Goal: Task Accomplishment & Management: Manage account settings

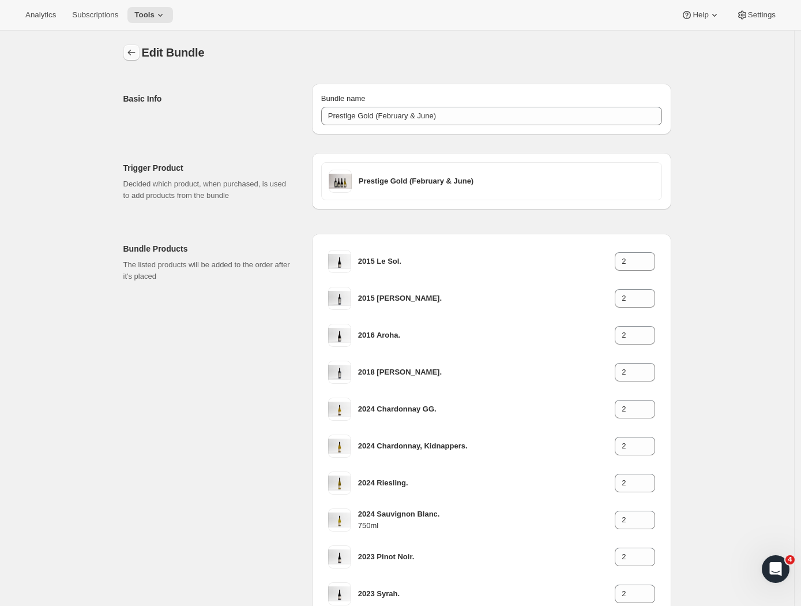
click at [132, 49] on icon "Bundles" at bounding box center [132, 53] width 12 height 12
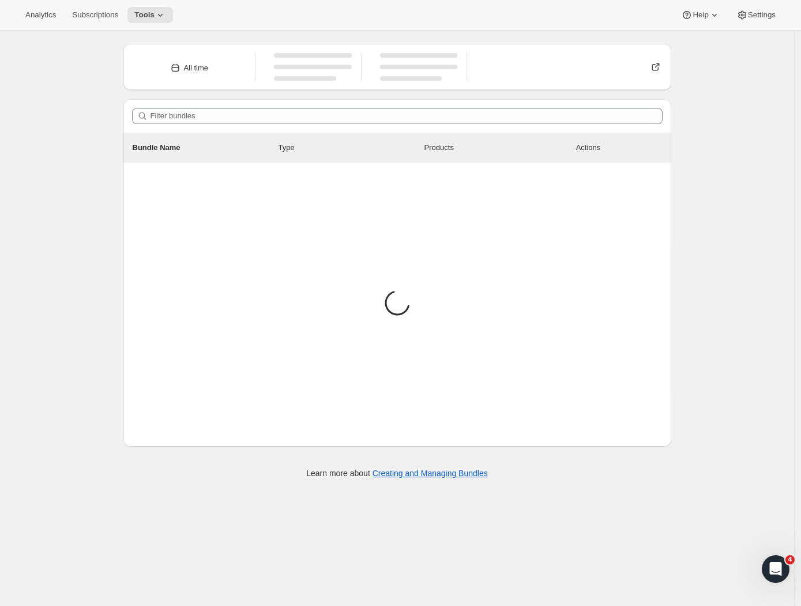
scroll to position [32, 0]
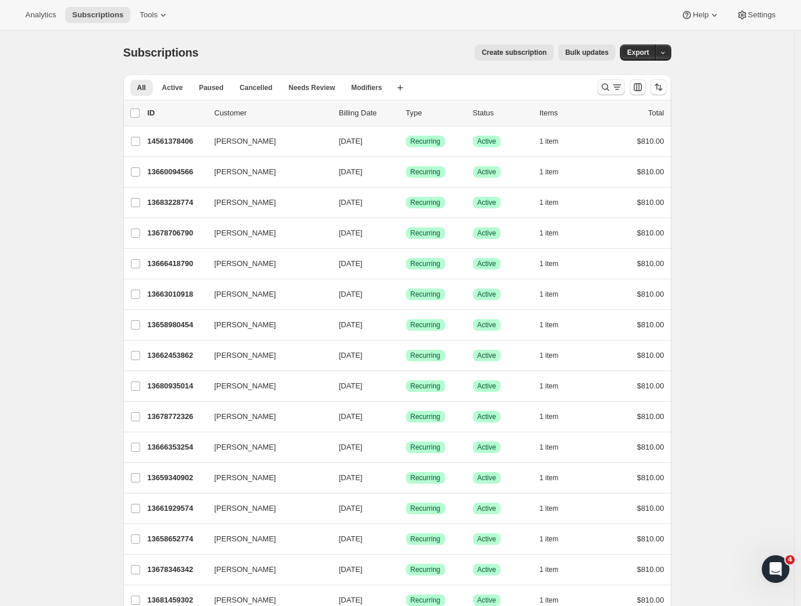
click at [617, 87] on icon "Search and filter results" at bounding box center [617, 87] width 12 height 12
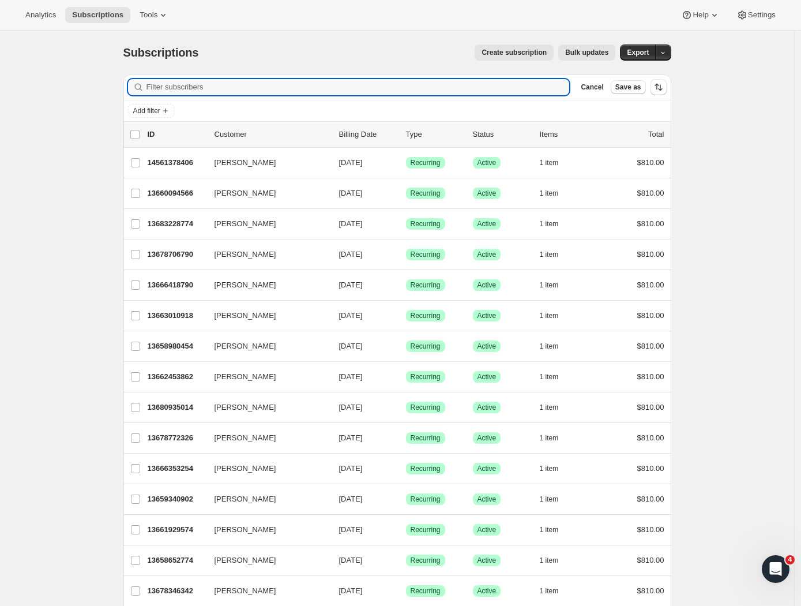
paste input "[PERSON_NAME] <[PERSON_NAME][EMAIL_ADDRESS][DOMAIN_NAME]>"
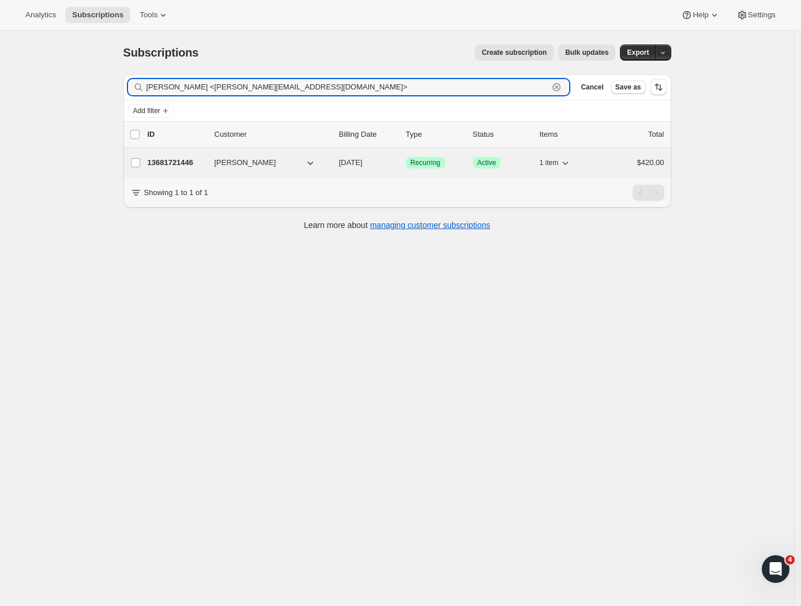
type input "[PERSON_NAME] <[PERSON_NAME][EMAIL_ADDRESS][DOMAIN_NAME]>"
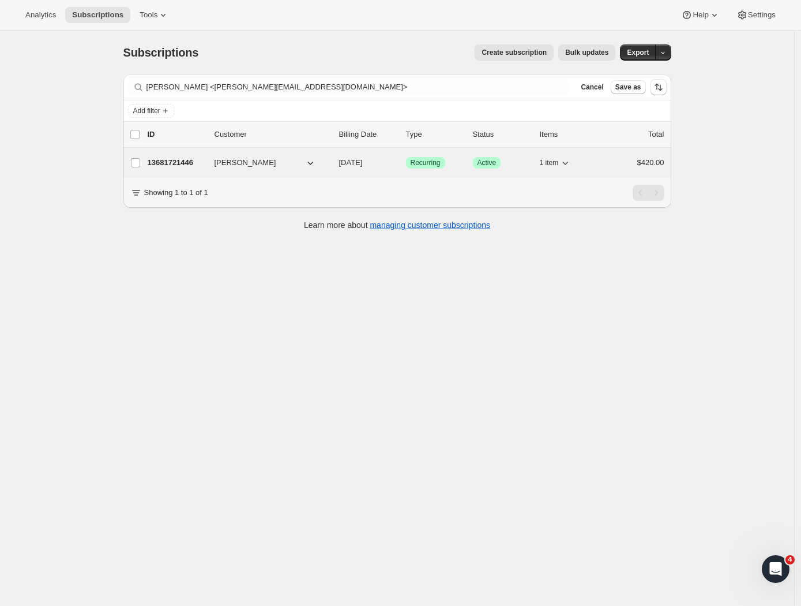
click at [174, 162] on p "13681721446" at bounding box center [177, 163] width 58 height 12
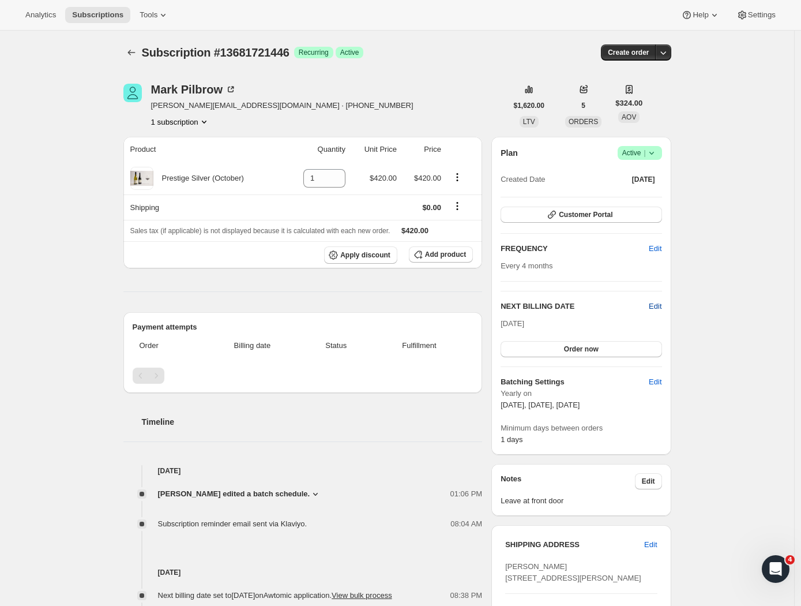
click at [656, 303] on span "Edit" at bounding box center [655, 307] width 13 height 12
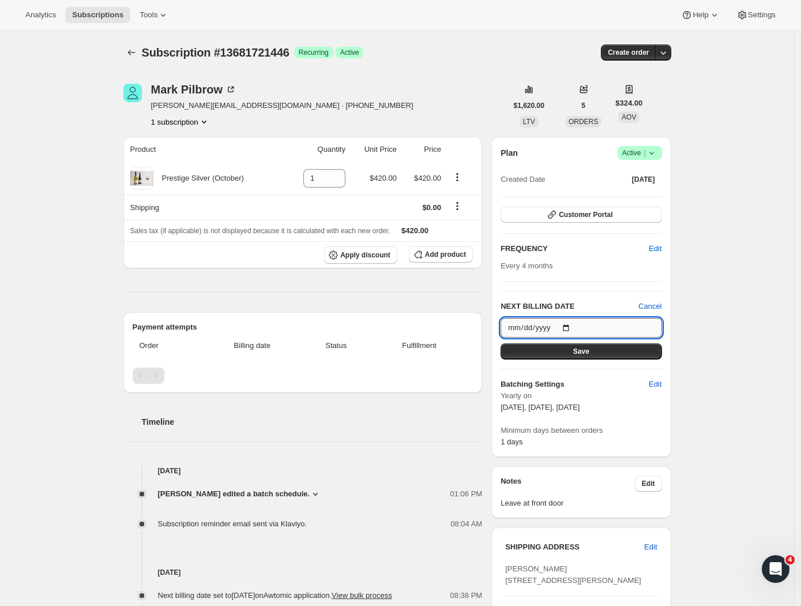
click at [590, 322] on input "[DATE]" at bounding box center [581, 328] width 161 height 20
type input "[DATE]"
click at [602, 350] on button "Save" at bounding box center [581, 351] width 161 height 16
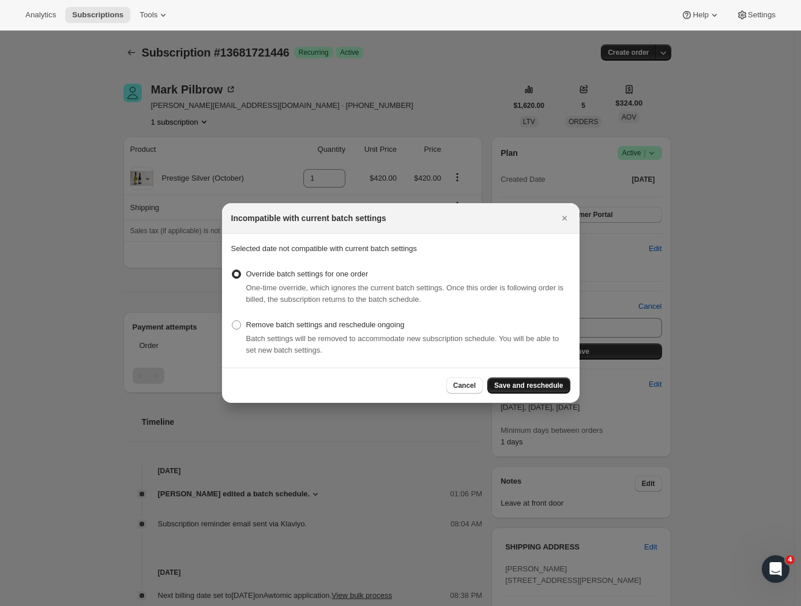
click at [532, 388] on span "Save and reschedule" at bounding box center [528, 385] width 69 height 9
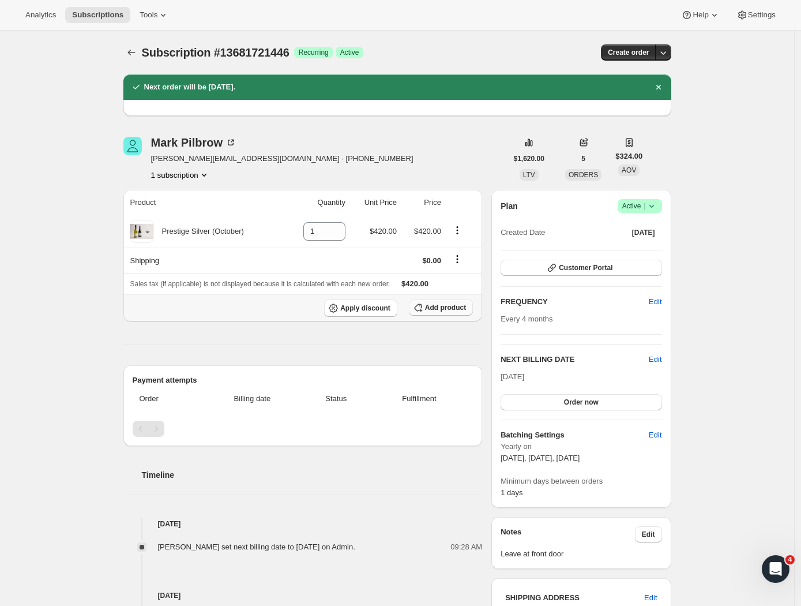
click at [447, 307] on span "Add product" at bounding box center [445, 307] width 41 height 9
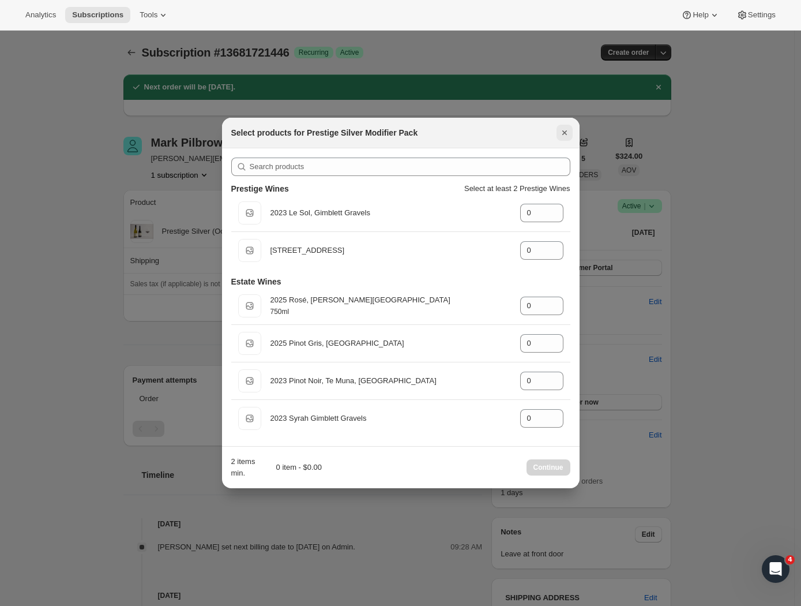
click at [564, 133] on icon "Close" at bounding box center [564, 132] width 5 height 5
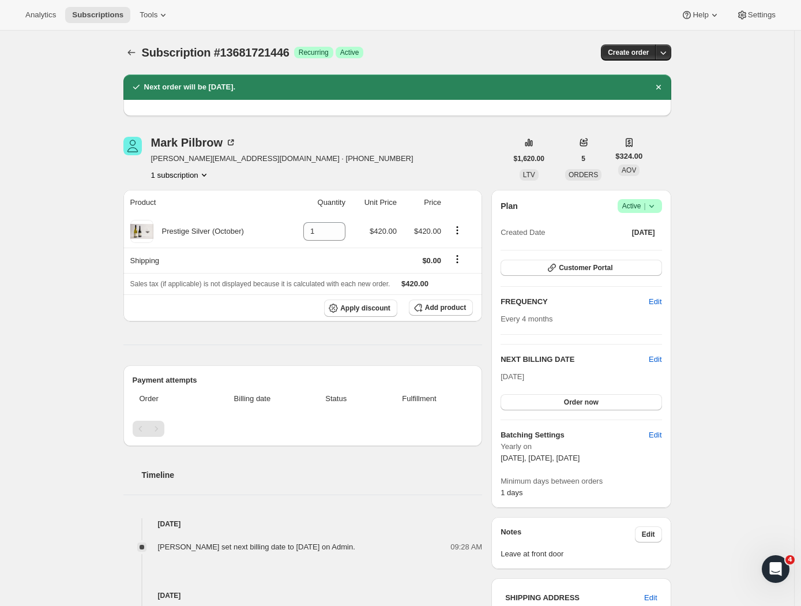
drag, startPoint x: 722, startPoint y: 164, endPoint x: 729, endPoint y: 163, distance: 7.7
click at [722, 164] on div "Subscription #13681721446. This page is ready Subscription #13681721446 Success…" at bounding box center [397, 488] width 794 height 914
click at [137, 55] on icon "Subscriptions" at bounding box center [132, 53] width 12 height 12
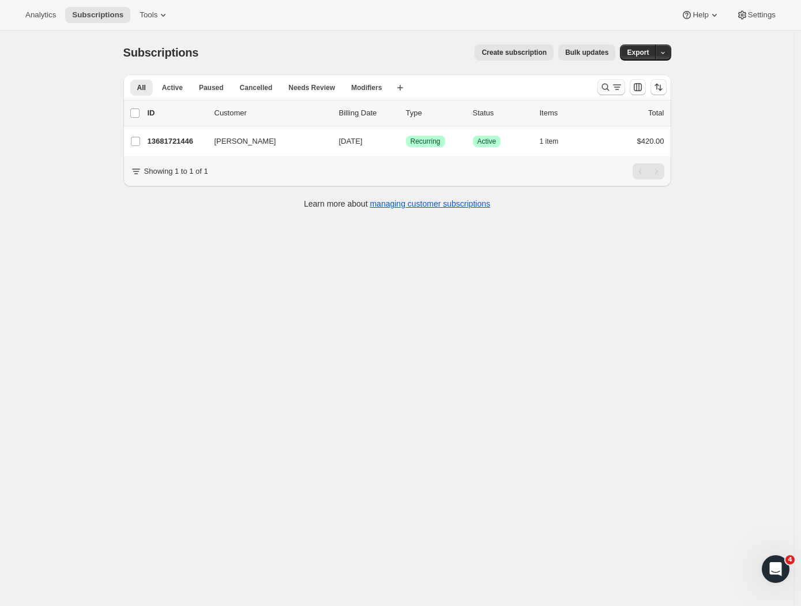
click at [606, 85] on icon "Search and filter results" at bounding box center [606, 87] width 12 height 12
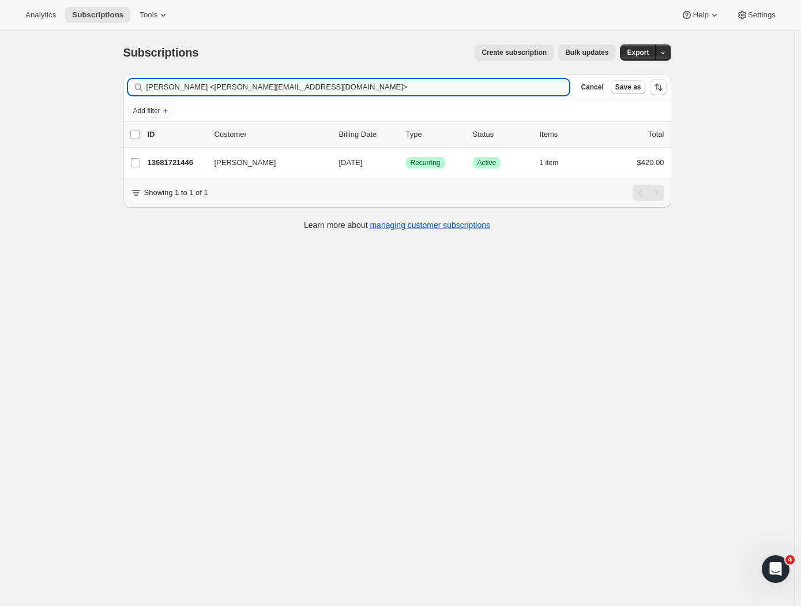
drag, startPoint x: 272, startPoint y: 87, endPoint x: 117, endPoint y: 78, distance: 154.8
click at [117, 78] on div "Filter subscribers [PERSON_NAME] <[PERSON_NAME][EMAIL_ADDRESS][DOMAIN_NAME]> Cl…" at bounding box center [392, 153] width 557 height 177
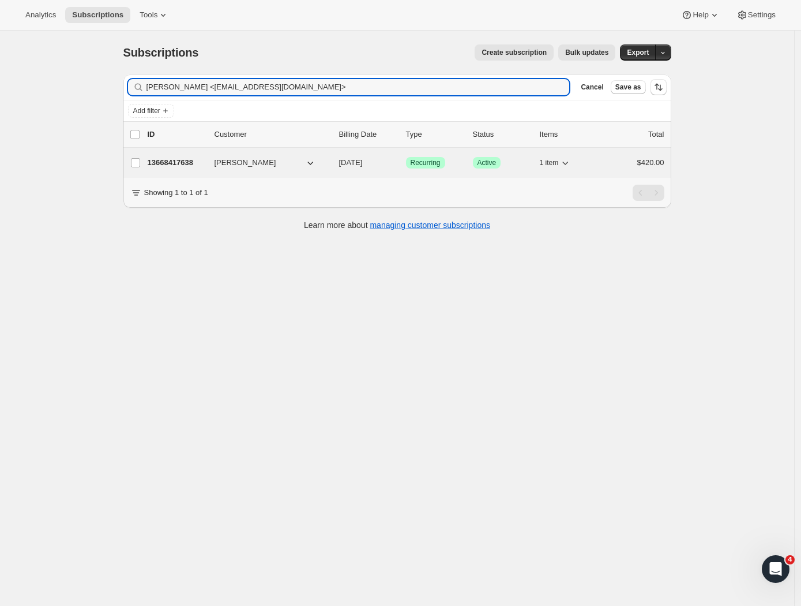
type input "[PERSON_NAME] <[EMAIL_ADDRESS][DOMAIN_NAME]>"
click at [196, 163] on p "13668417638" at bounding box center [177, 163] width 58 height 12
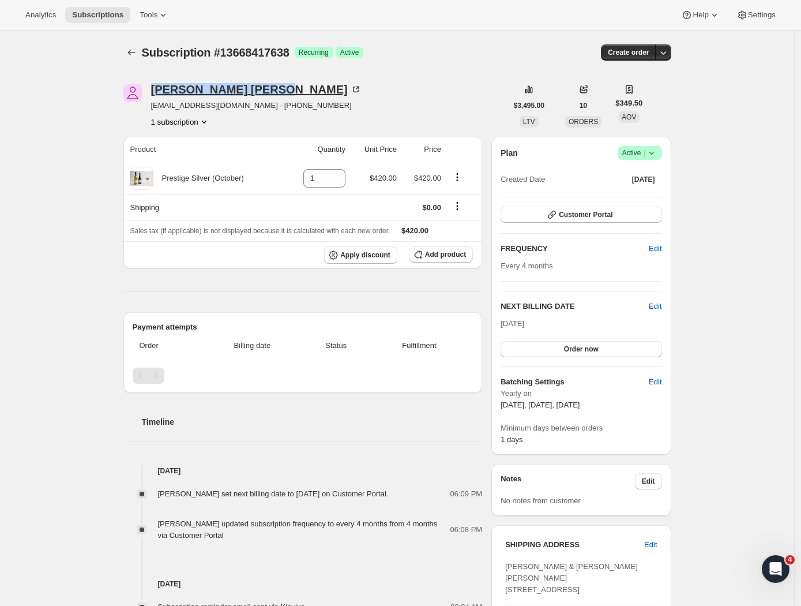
drag, startPoint x: 242, startPoint y: 89, endPoint x: 156, endPoint y: 93, distance: 85.4
click at [156, 93] on div "[PERSON_NAME]" at bounding box center [256, 90] width 211 height 12
copy div "[PERSON_NAME]"
drag, startPoint x: 319, startPoint y: 106, endPoint x: 261, endPoint y: 108, distance: 57.8
click at [261, 108] on div "[PERSON_NAME] [PERSON_NAME][EMAIL_ADDRESS][DOMAIN_NAME] · [PHONE_NUMBER] subscr…" at bounding box center [315, 106] width 384 height 44
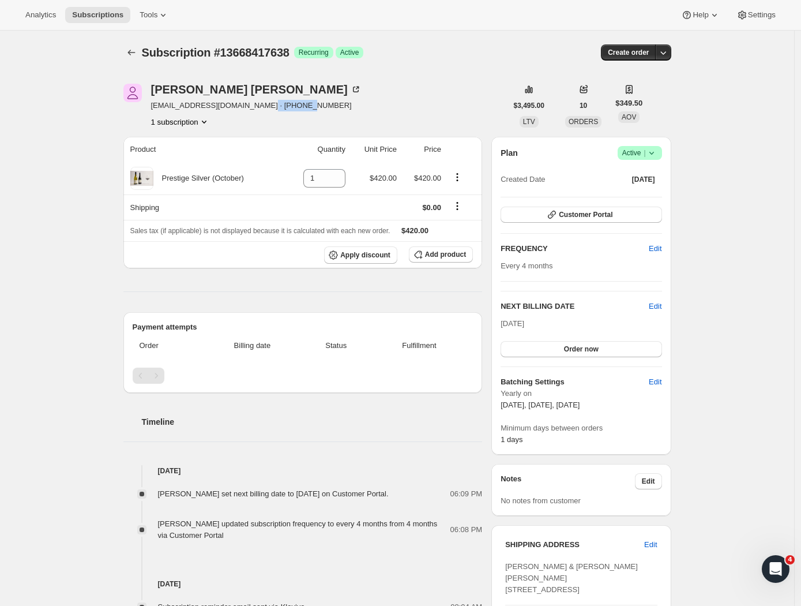
copy span "6421875242"
drag, startPoint x: 247, startPoint y: 106, endPoint x: 152, endPoint y: 106, distance: 95.8
click at [152, 107] on div "[PERSON_NAME] [PERSON_NAME][EMAIL_ADDRESS][DOMAIN_NAME] · [PHONE_NUMBER] subscr…" at bounding box center [315, 106] width 384 height 44
copy span "[EMAIL_ADDRESS][DOMAIN_NAME]"
click at [658, 149] on icon at bounding box center [652, 153] width 12 height 12
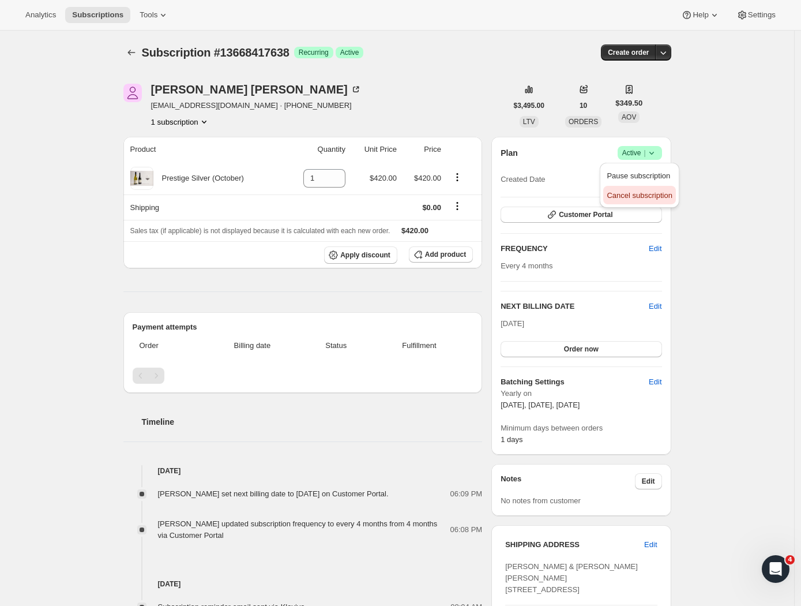
click at [645, 196] on span "Cancel subscription" at bounding box center [639, 195] width 65 height 9
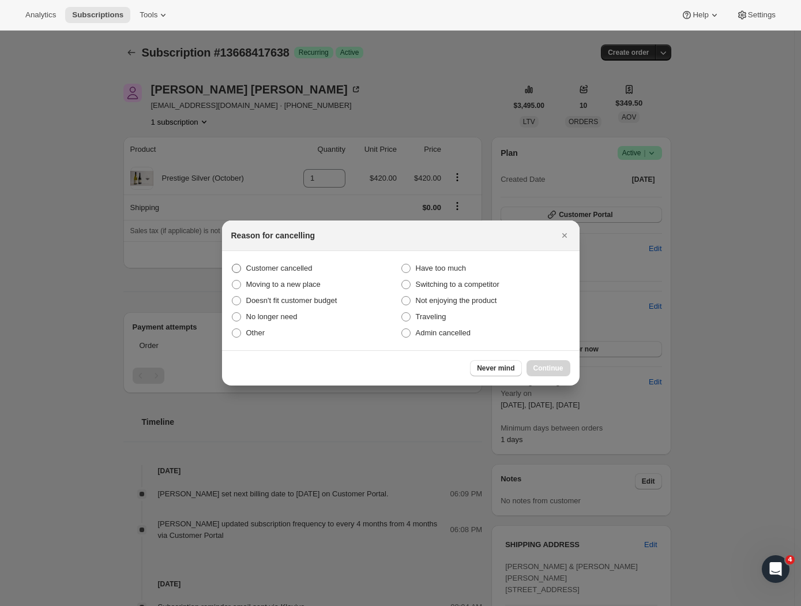
click at [234, 268] on span ":rl2:" at bounding box center [236, 268] width 9 height 9
click at [232, 264] on input "Customer cancelled" at bounding box center [232, 264] width 1 height 1
radio input "true"
click at [550, 367] on span "Continue" at bounding box center [549, 367] width 30 height 9
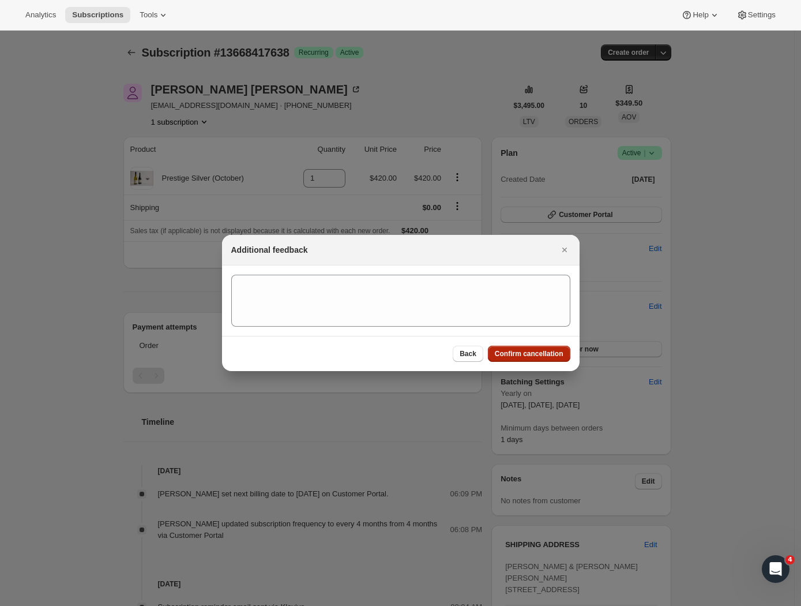
click at [543, 358] on span "Confirm cancellation" at bounding box center [529, 353] width 69 height 9
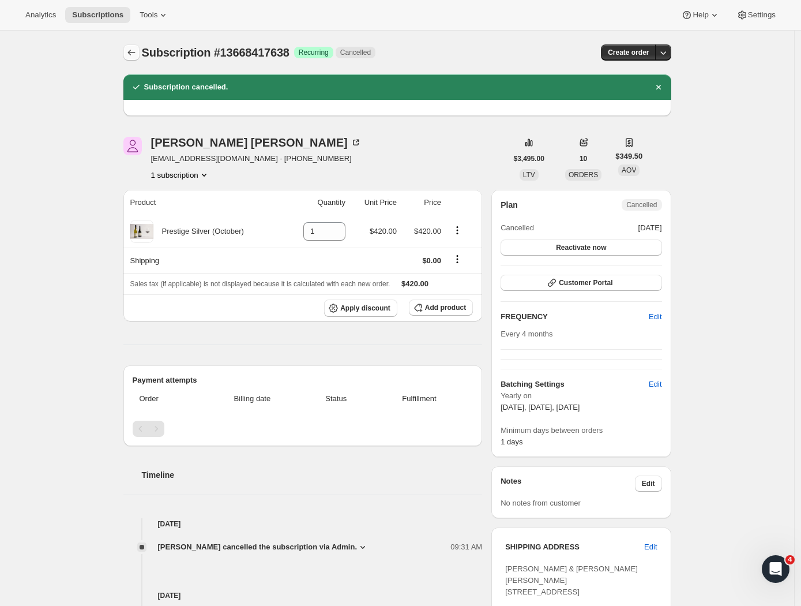
click at [129, 51] on button "Subscriptions" at bounding box center [131, 52] width 16 height 16
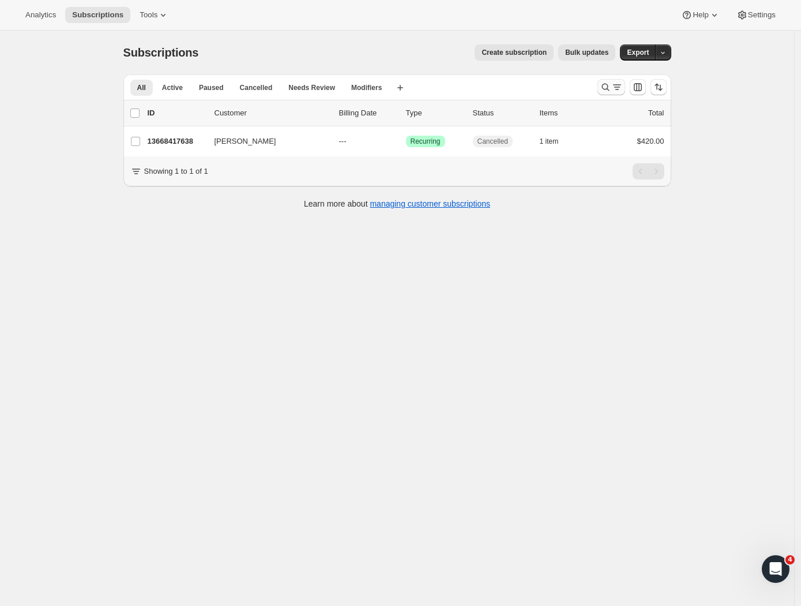
click at [616, 87] on icon "Search and filter results" at bounding box center [617, 87] width 12 height 12
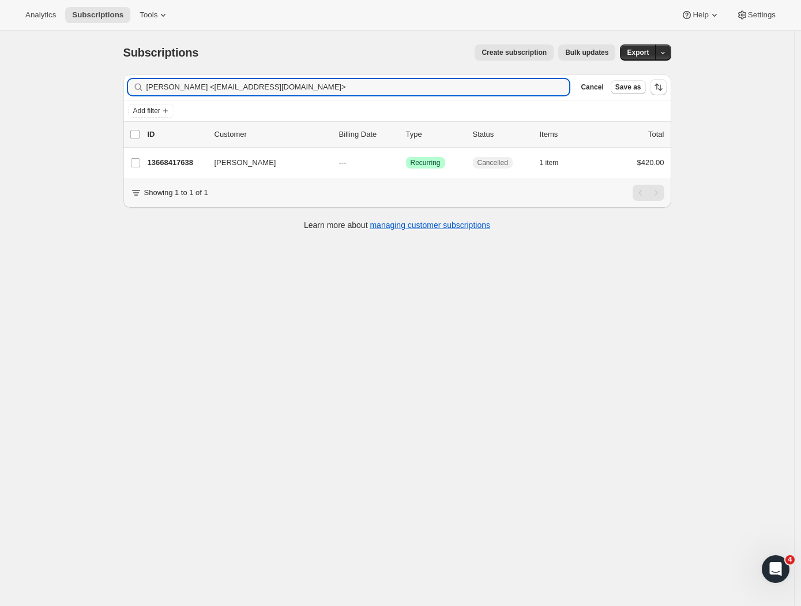
drag, startPoint x: 328, startPoint y: 91, endPoint x: 125, endPoint y: 59, distance: 204.9
click at [125, 59] on div "Subscriptions. This page is ready Subscriptions Create subscription Bulk update…" at bounding box center [398, 137] width 576 height 212
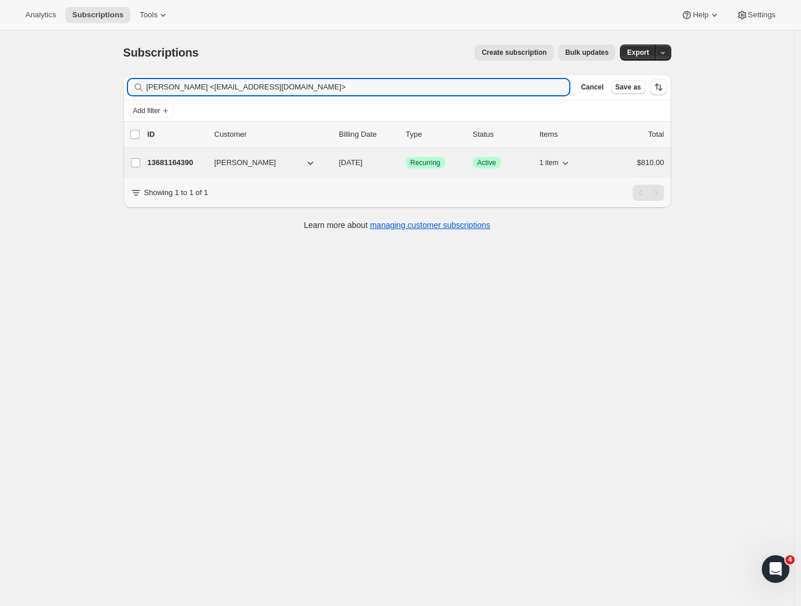
type input "[PERSON_NAME] <[EMAIL_ADDRESS][DOMAIN_NAME]>"
click at [174, 159] on p "13681164390" at bounding box center [177, 163] width 58 height 12
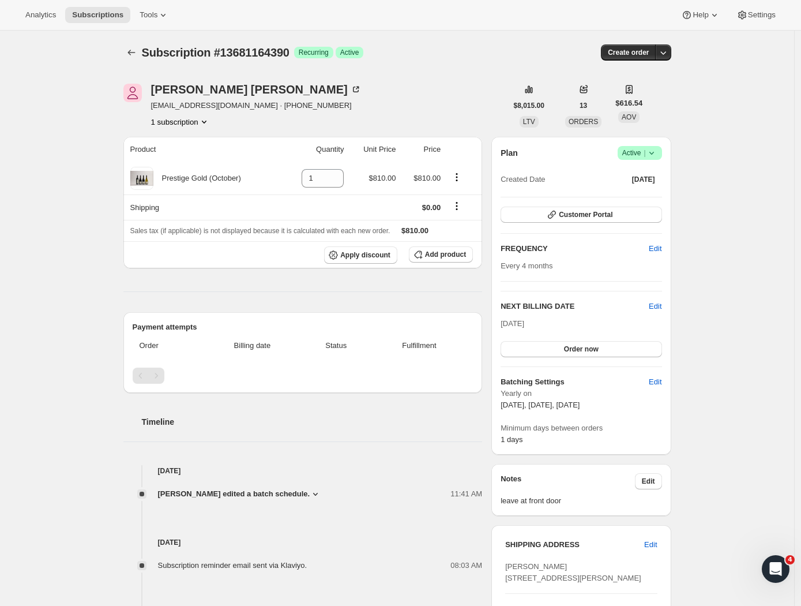
click at [405, 125] on div "[PERSON_NAME] [EMAIL_ADDRESS][DOMAIN_NAME] · [PHONE_NUMBER] 1 subscription" at bounding box center [315, 106] width 384 height 44
click at [654, 304] on span "Edit" at bounding box center [655, 307] width 13 height 12
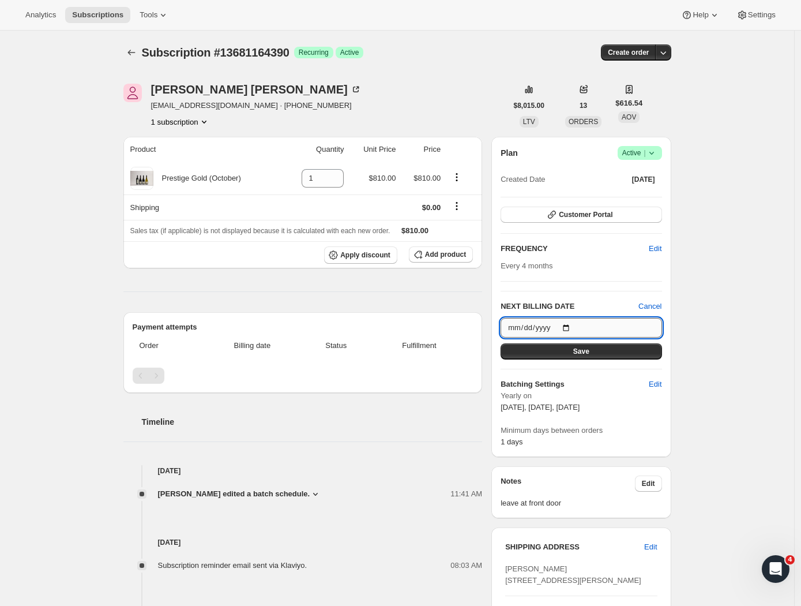
click at [600, 323] on input "[DATE]" at bounding box center [581, 328] width 161 height 20
type input "[DATE]"
click at [639, 346] on button "Save" at bounding box center [581, 351] width 161 height 16
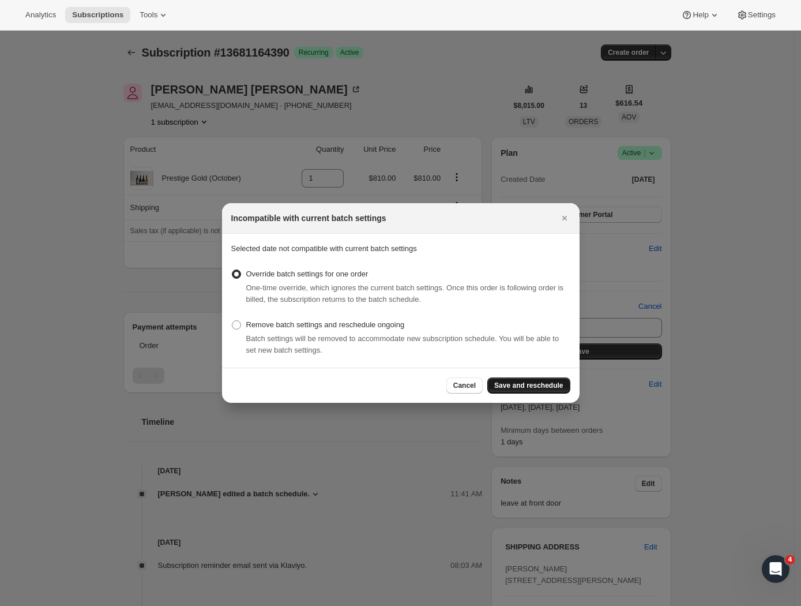
click at [532, 385] on span "Save and reschedule" at bounding box center [528, 385] width 69 height 9
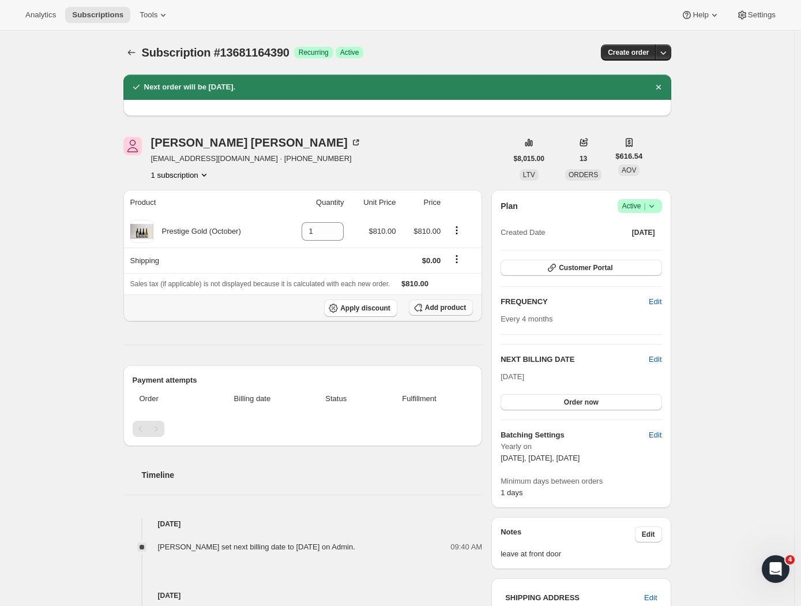
click at [437, 306] on span "Add product" at bounding box center [445, 307] width 41 height 9
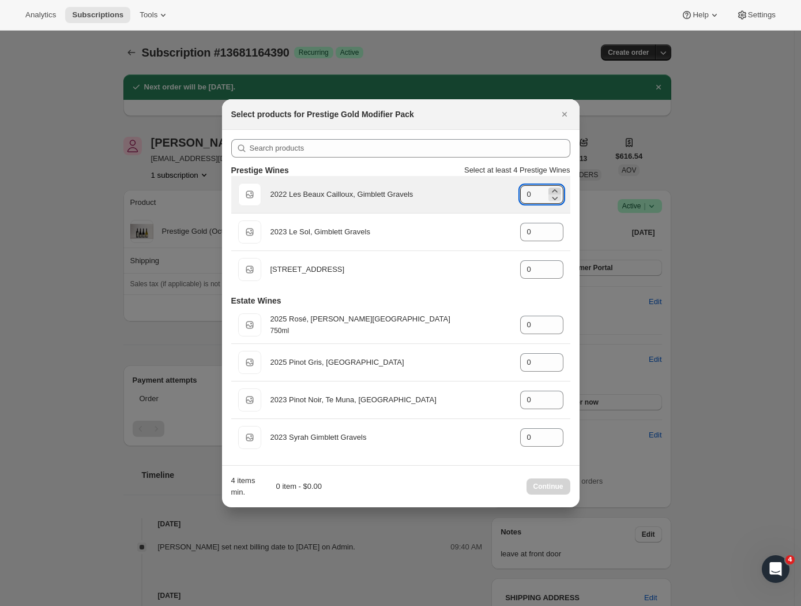
click at [555, 188] on icon ":r10h:" at bounding box center [555, 191] width 12 height 12
type input "1"
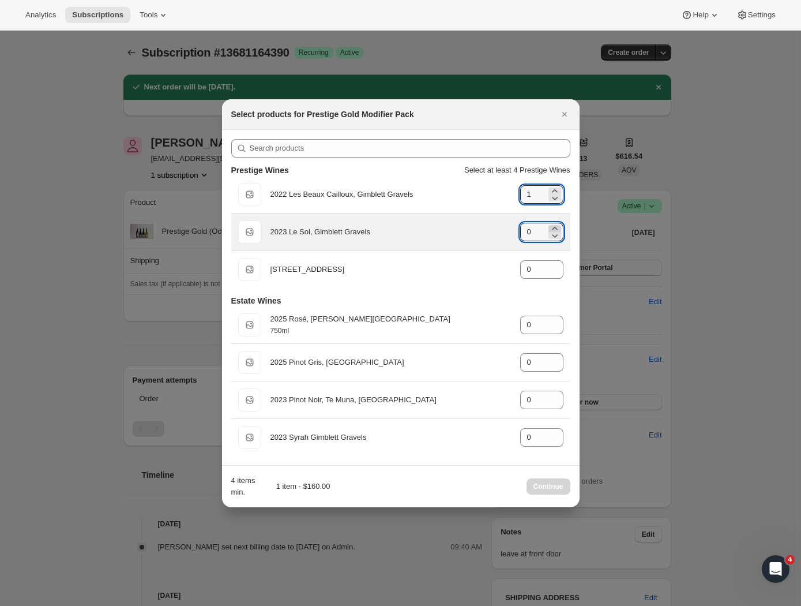
click at [560, 225] on icon ":r10h:" at bounding box center [555, 229] width 12 height 12
type input "1"
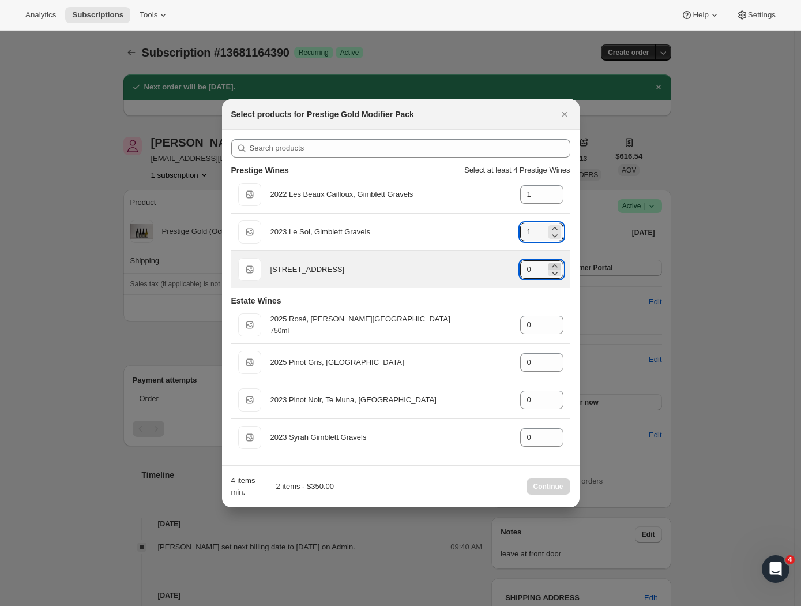
click at [556, 264] on icon ":r10h:" at bounding box center [555, 266] width 12 height 12
type input "2"
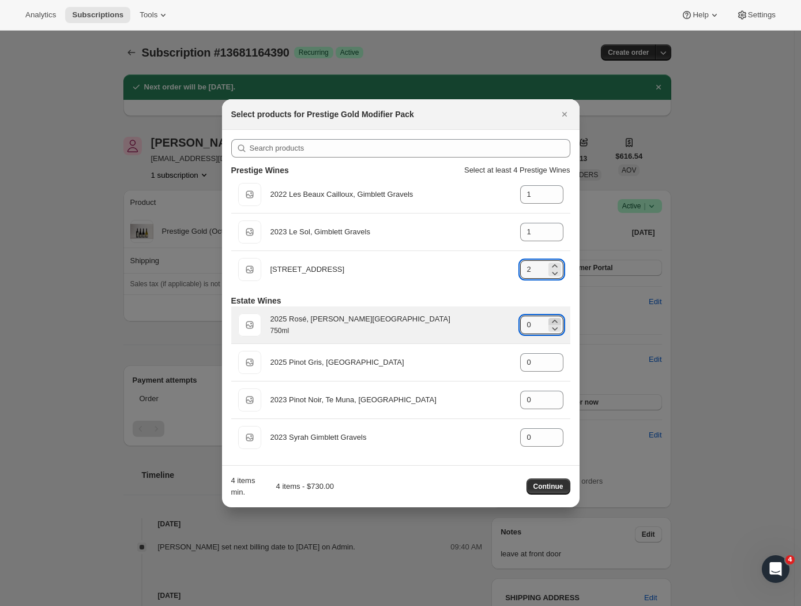
click at [553, 317] on icon ":r10h:" at bounding box center [555, 322] width 12 height 12
type input "2"
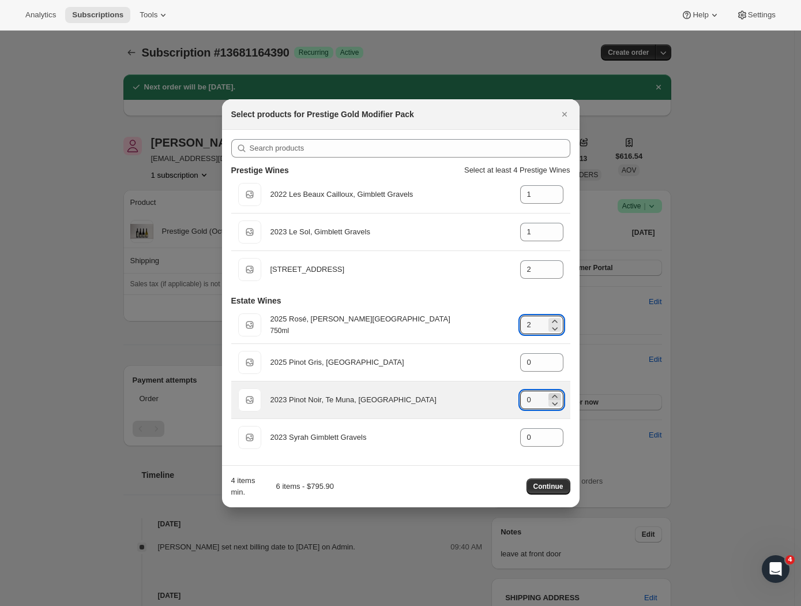
click at [554, 393] on icon ":r10h:" at bounding box center [555, 397] width 12 height 12
type input "2"
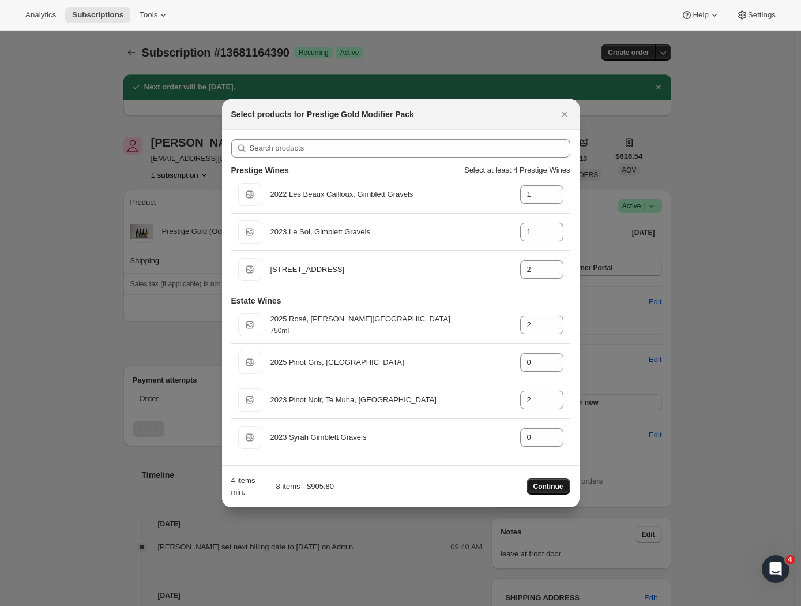
click at [550, 486] on span "Continue" at bounding box center [549, 486] width 30 height 9
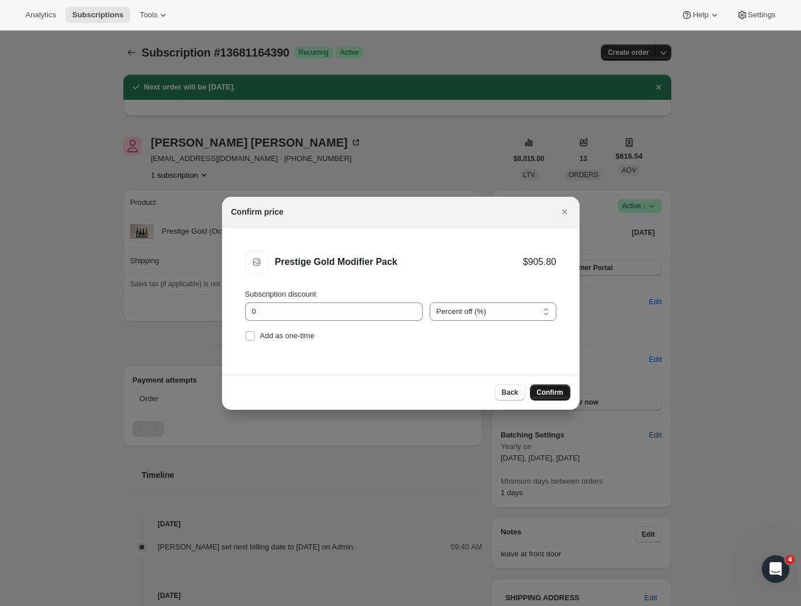
click at [545, 395] on span "Confirm" at bounding box center [550, 392] width 27 height 9
